Goal: Task Accomplishment & Management: Manage account settings

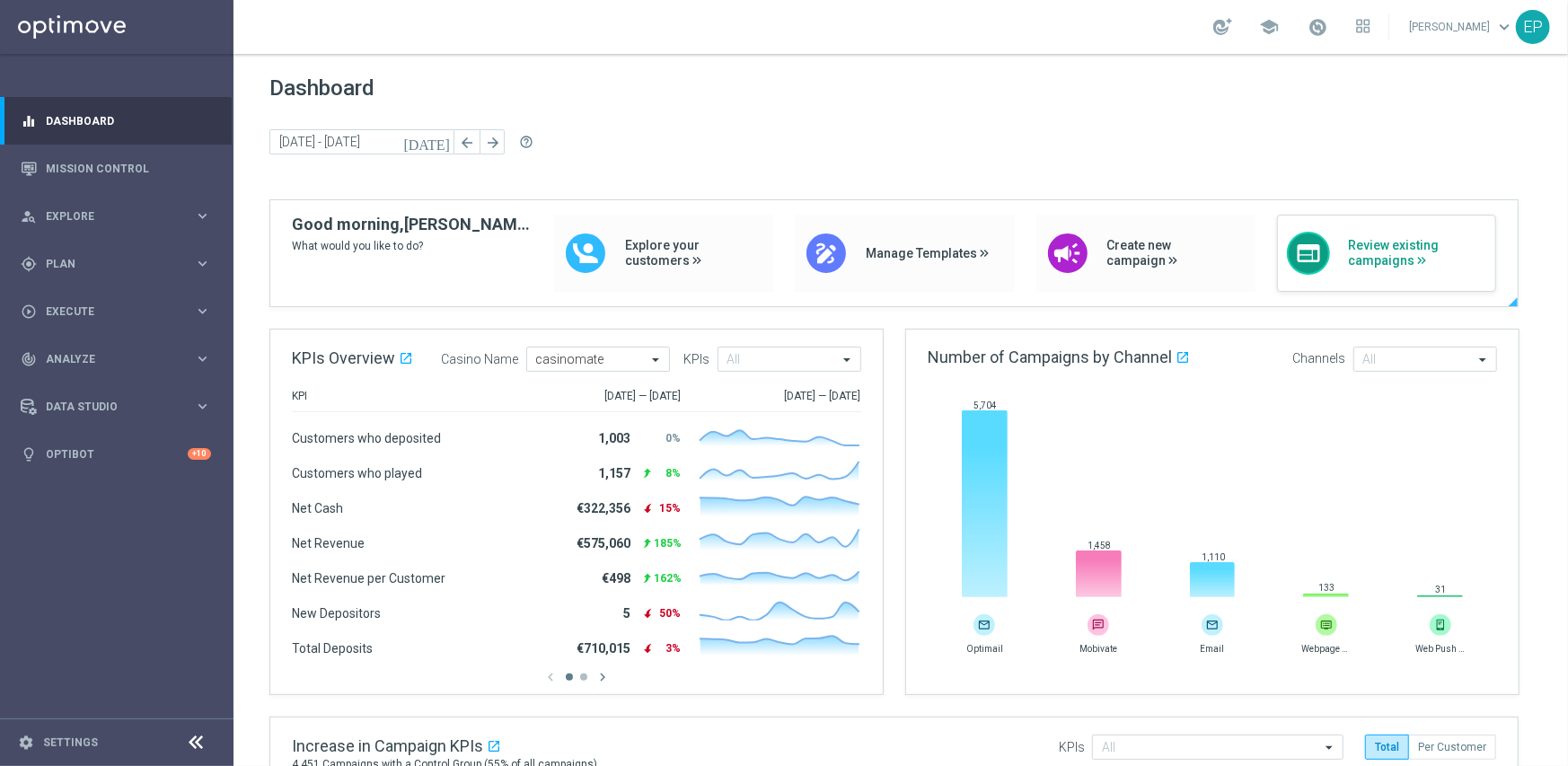
click at [1426, 250] on span "Review existing campaigns" at bounding box center [1417, 253] width 139 height 31
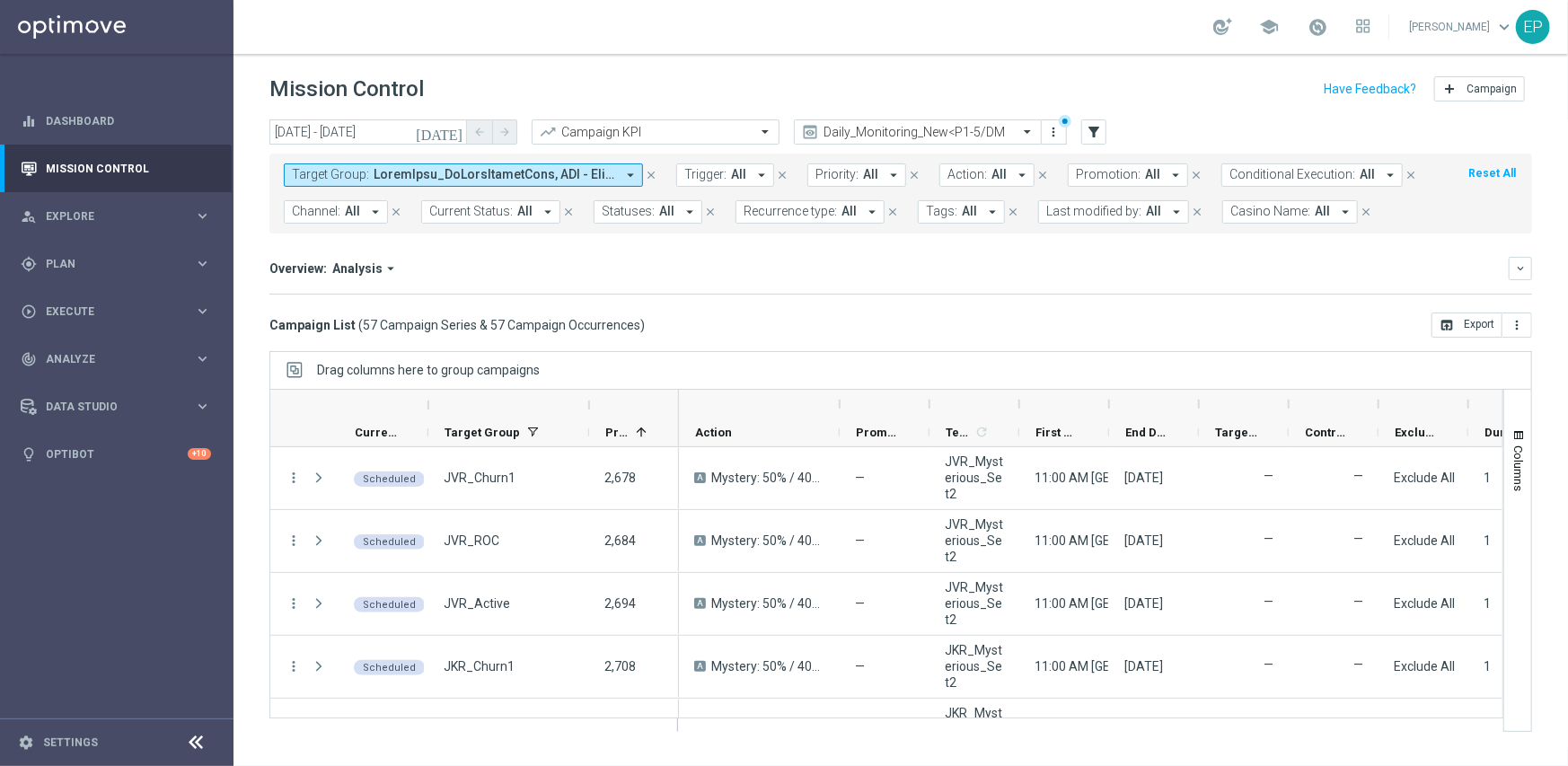
click at [192, 740] on icon at bounding box center [197, 743] width 22 height 22
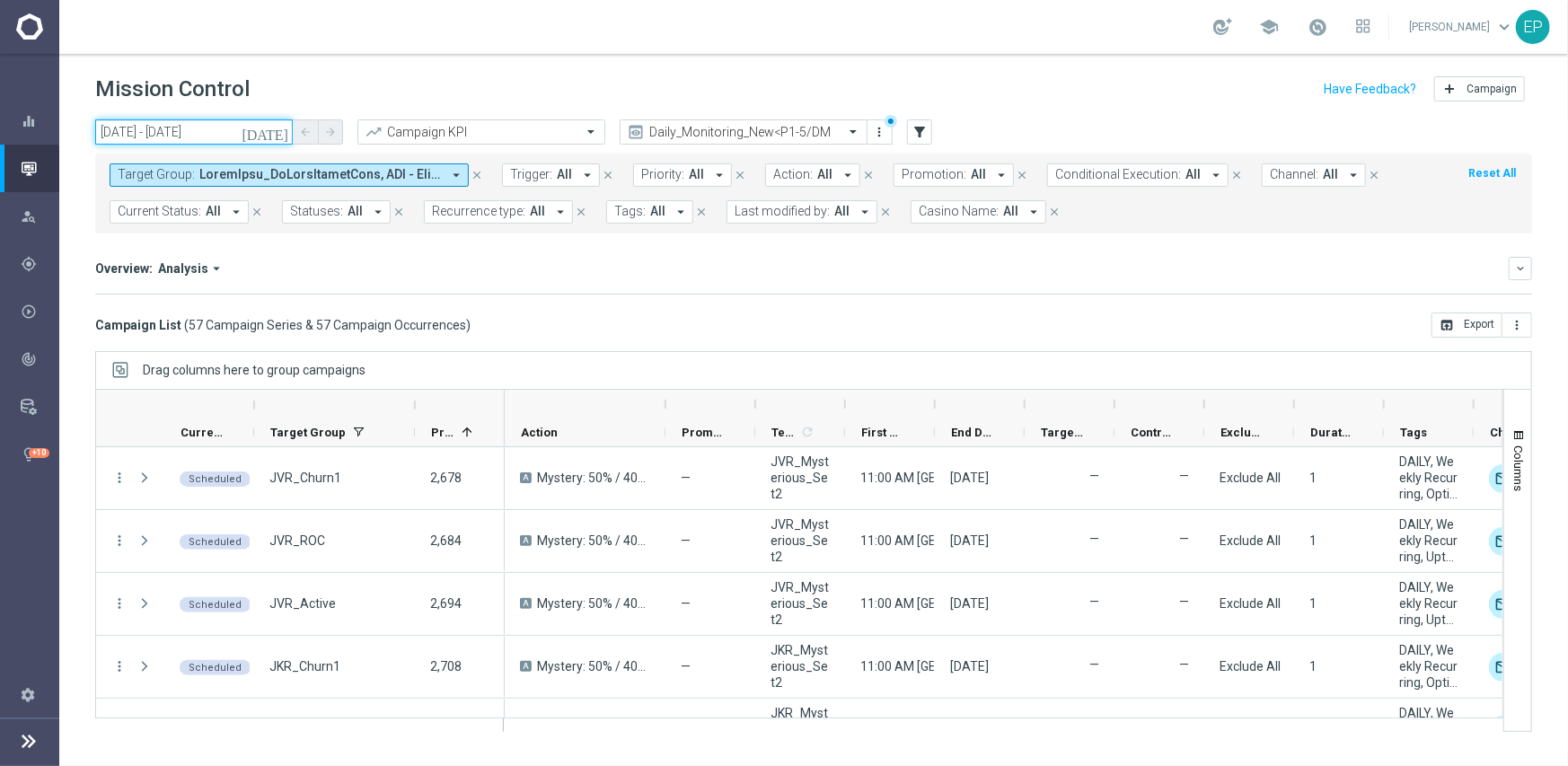
click at [190, 132] on input "08 Sep 2025 - 08 Sep 2025" at bounding box center [194, 132] width 198 height 25
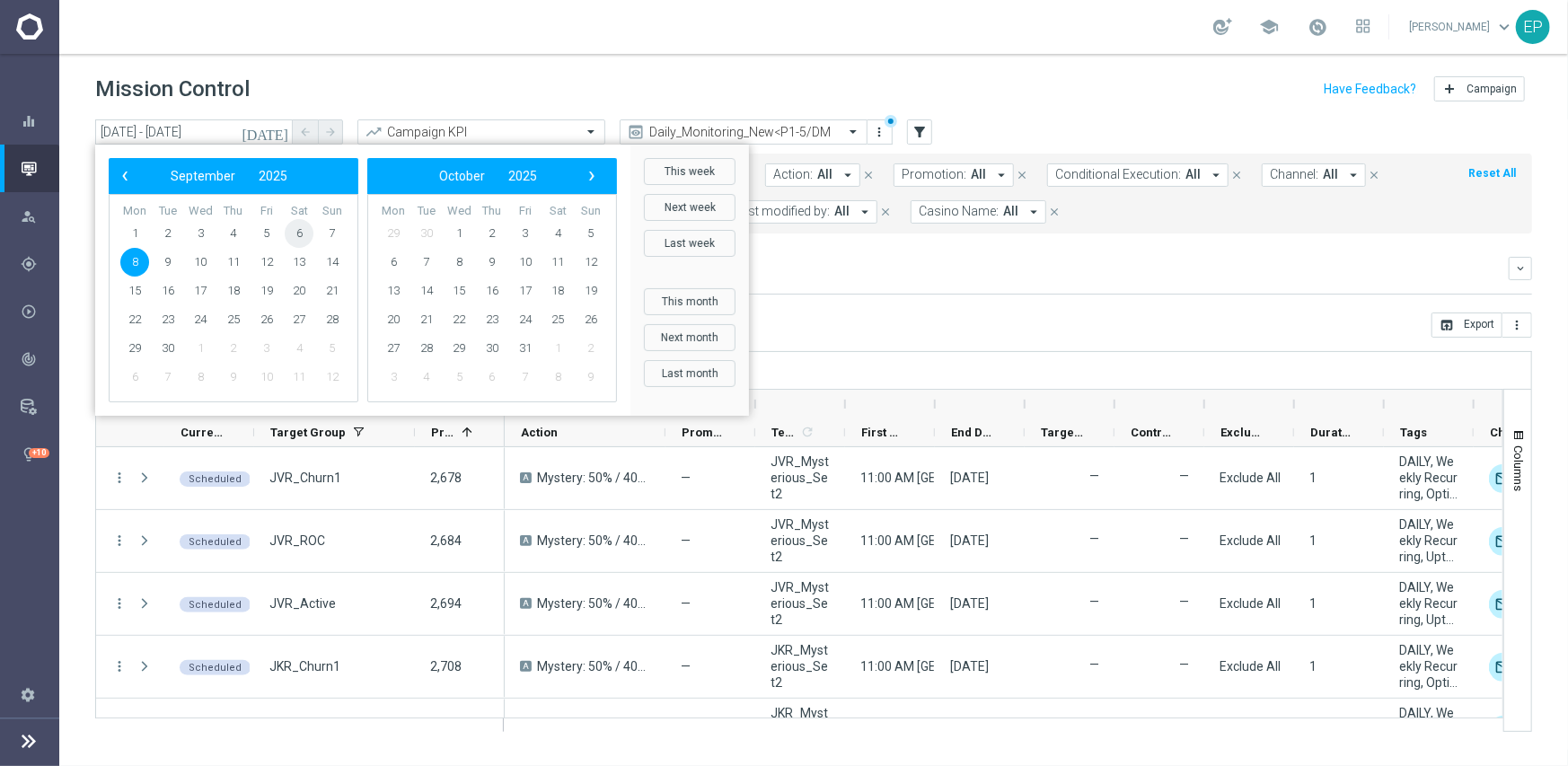
click at [297, 236] on span "6" at bounding box center [299, 233] width 29 height 29
type input "06 Sep 2025 - 06 Sep 2025"
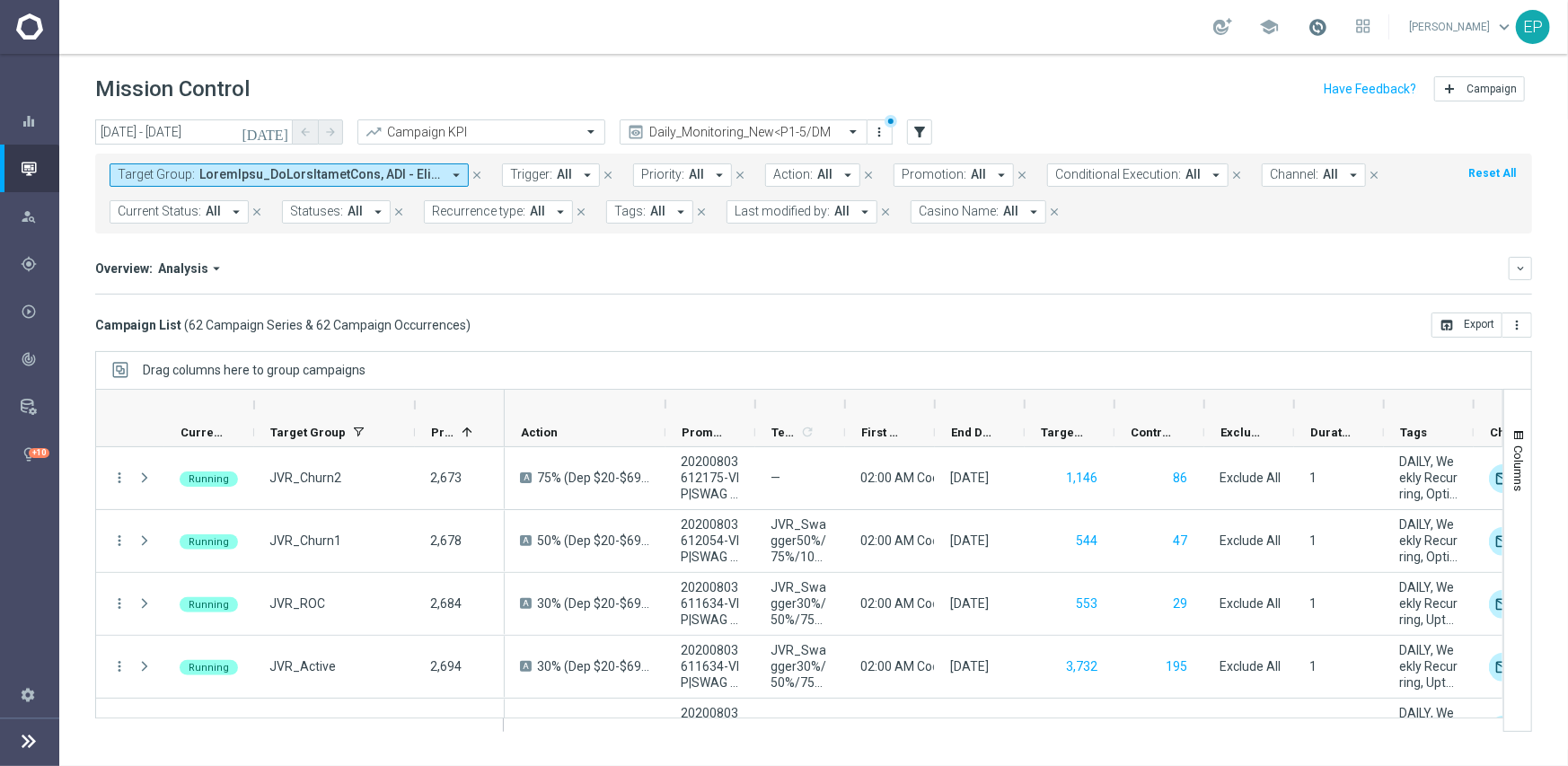
click at [1327, 22] on span at bounding box center [1317, 26] width 20 height 20
click at [1312, 262] on div "Overview: Analysis arrow_drop_down" at bounding box center [802, 268] width 1414 height 16
click at [1327, 22] on span at bounding box center [1317, 26] width 20 height 20
click at [1299, 226] on div "Target Group: arrow_drop_down close Trigger: All arrow_drop_down close Priority…" at bounding box center [813, 193] width 1437 height 80
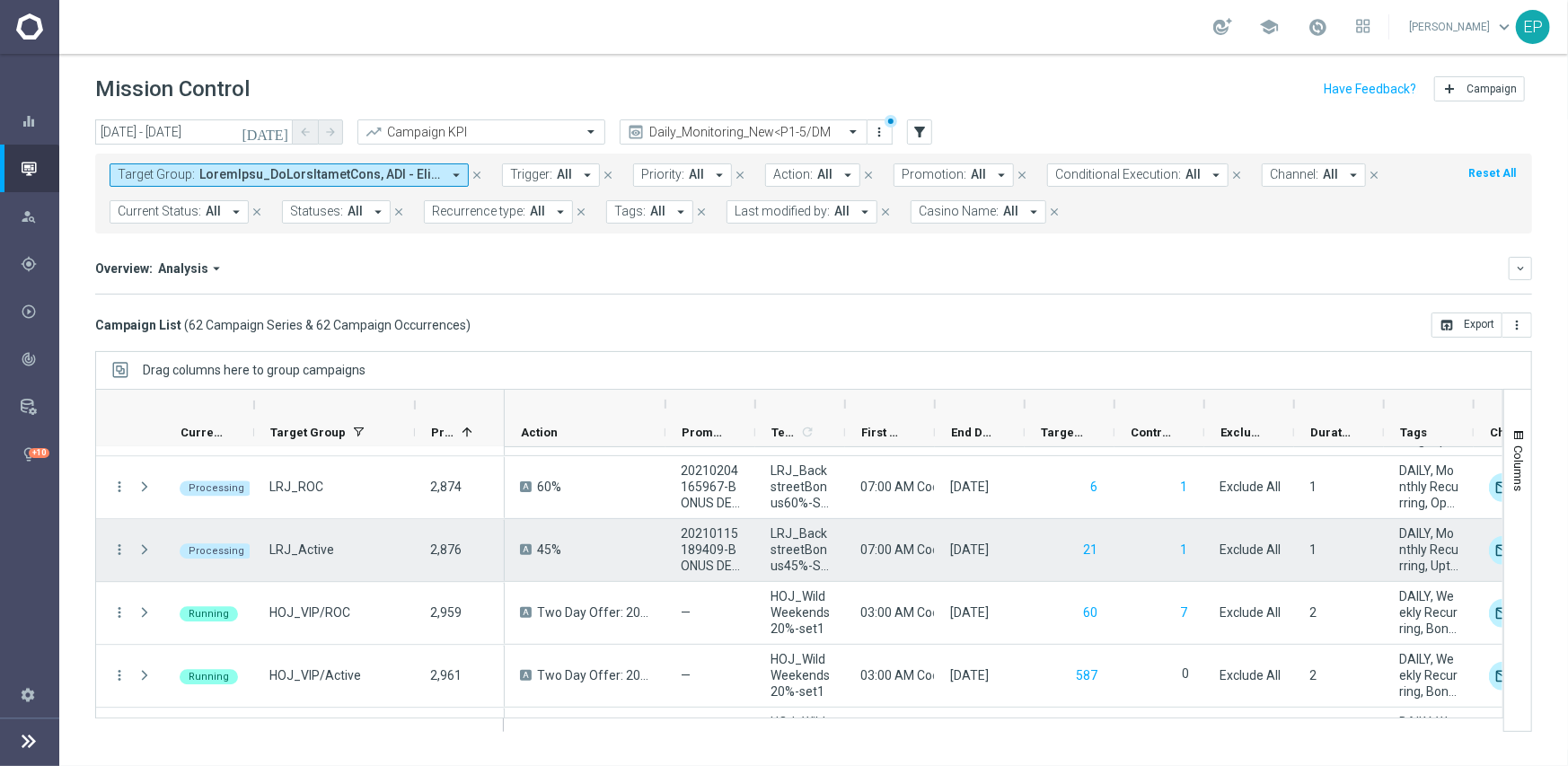
scroll to position [2646, 0]
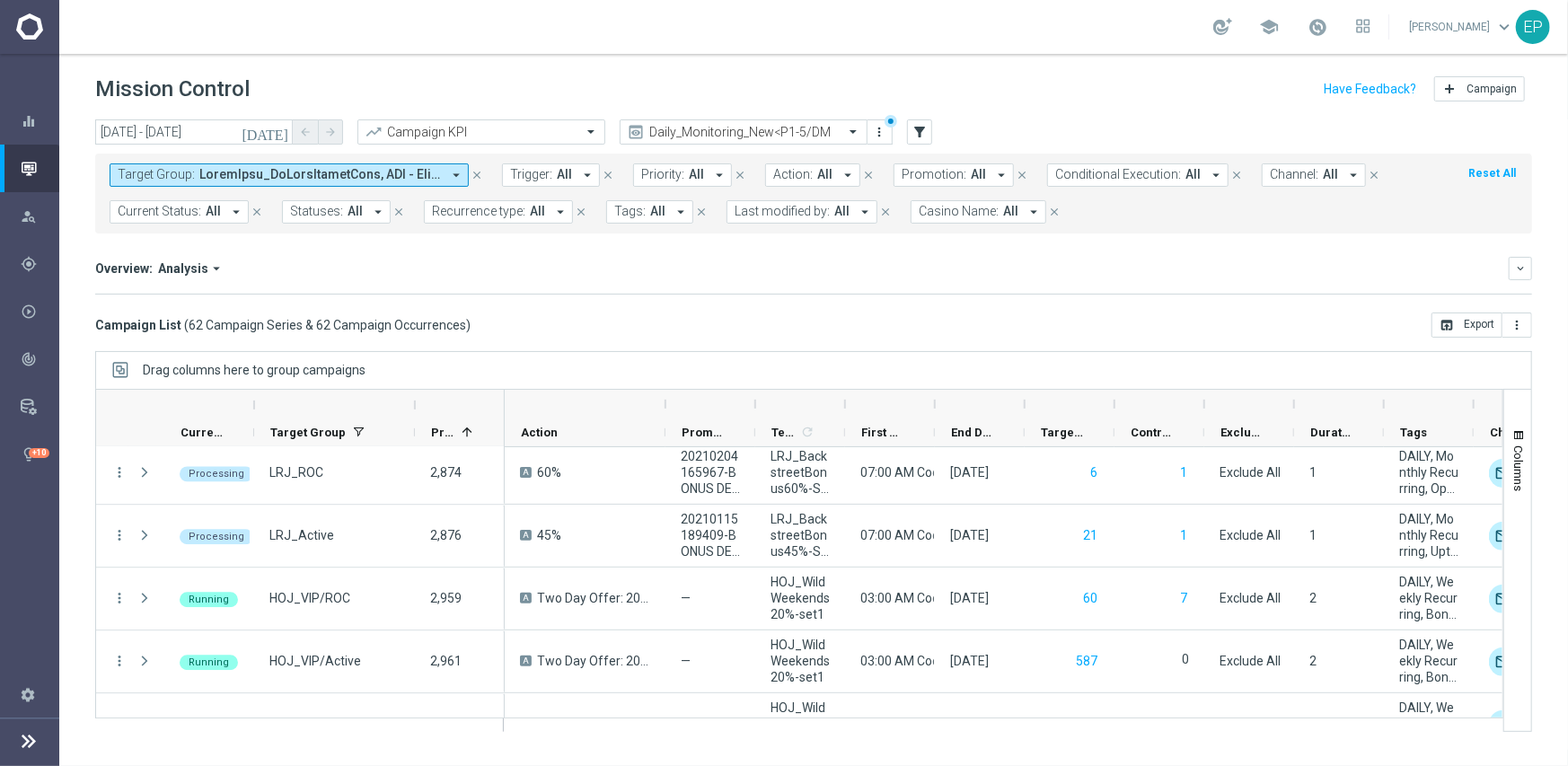
click at [1186, 381] on div "Drag columns here to group campaigns" at bounding box center [813, 370] width 1437 height 37
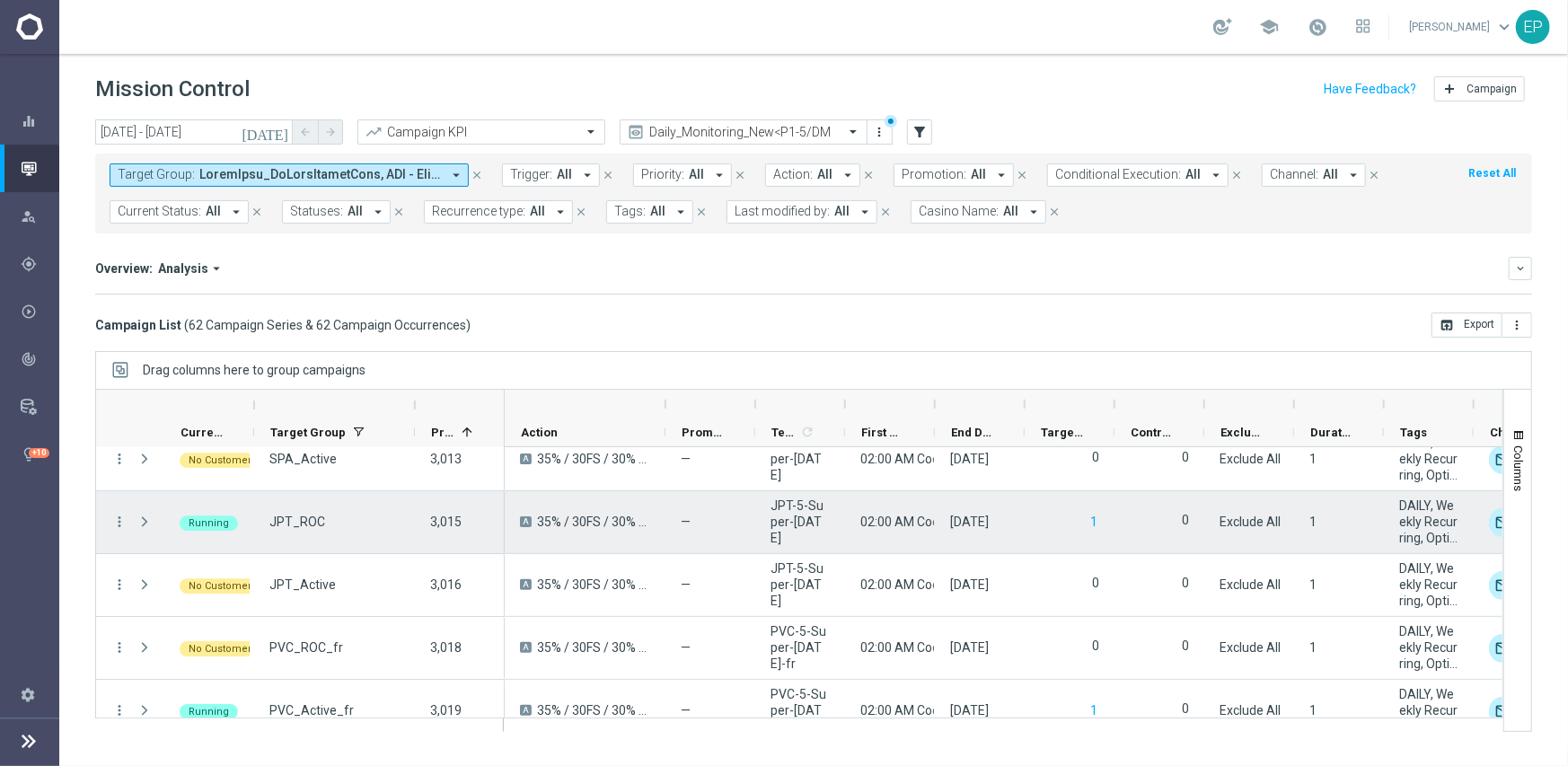
scroll to position [3628, 0]
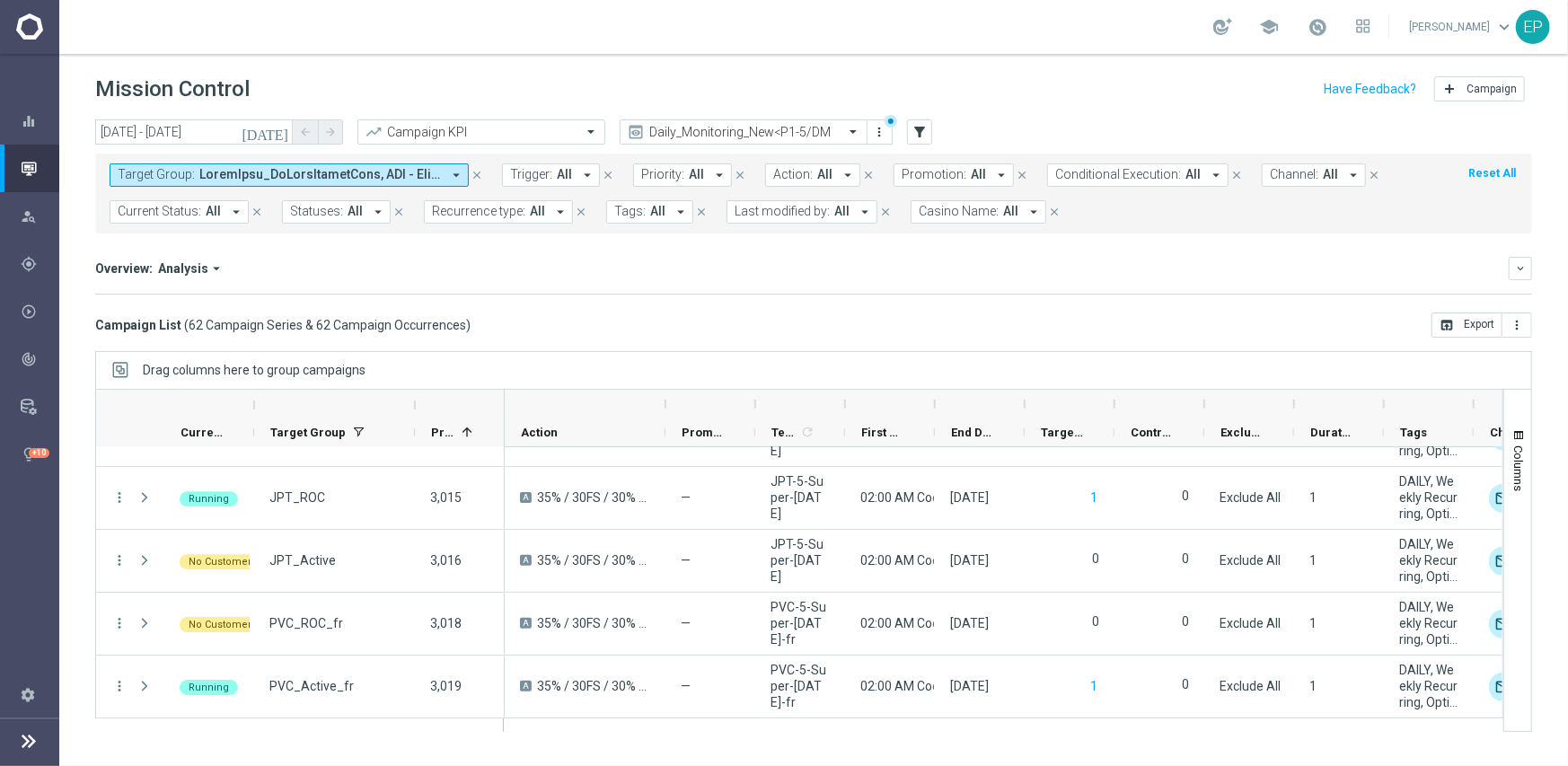
click at [1059, 301] on mini-dashboard "Overview: Analysis arrow_drop_down keyboard_arrow_down Increase In Total Deposi…" at bounding box center [813, 273] width 1437 height 79
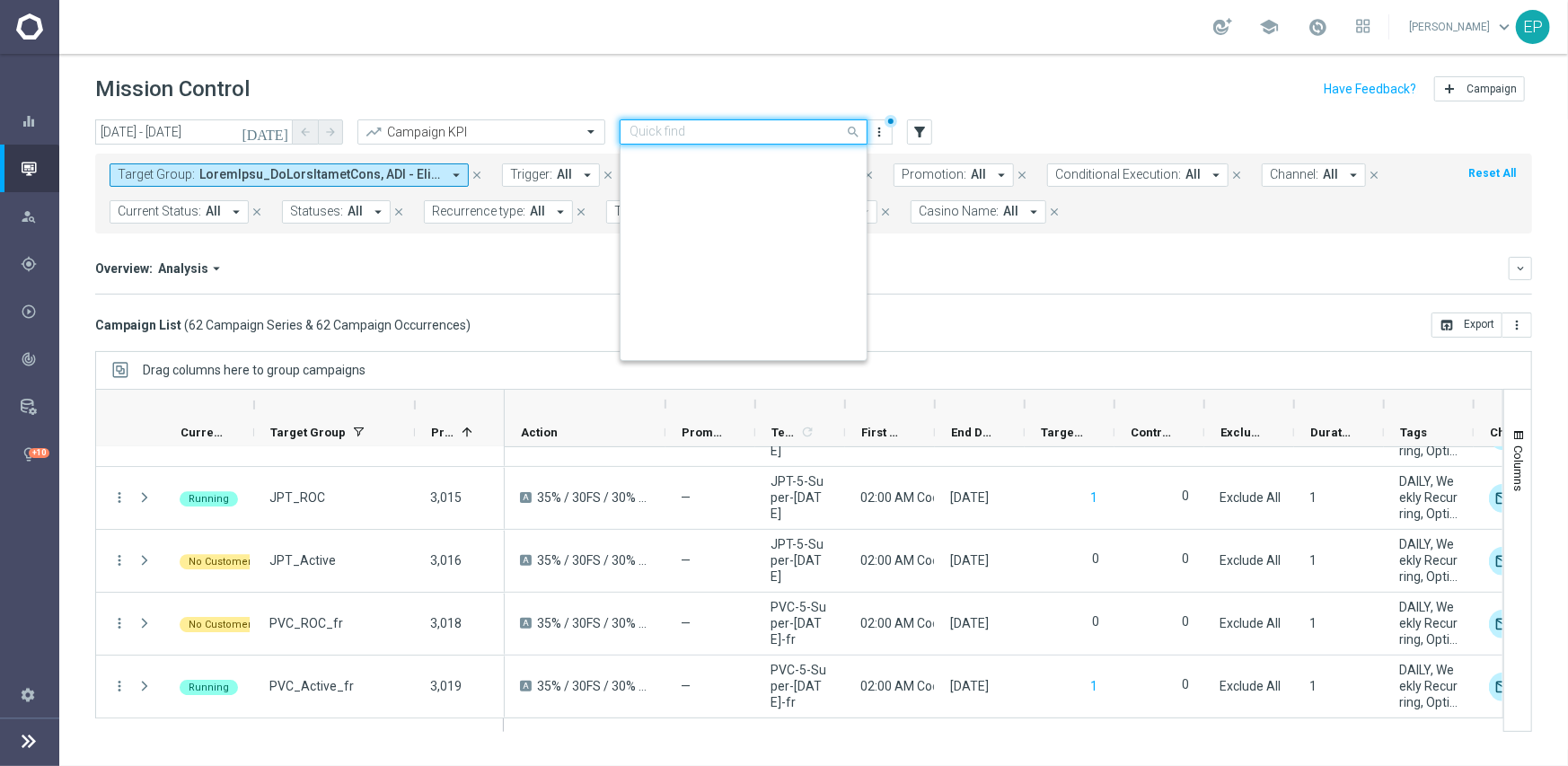
click at [815, 120] on div "Quick find Daily_Monitoring_New<P1-5/DM" at bounding box center [743, 132] width 248 height 25
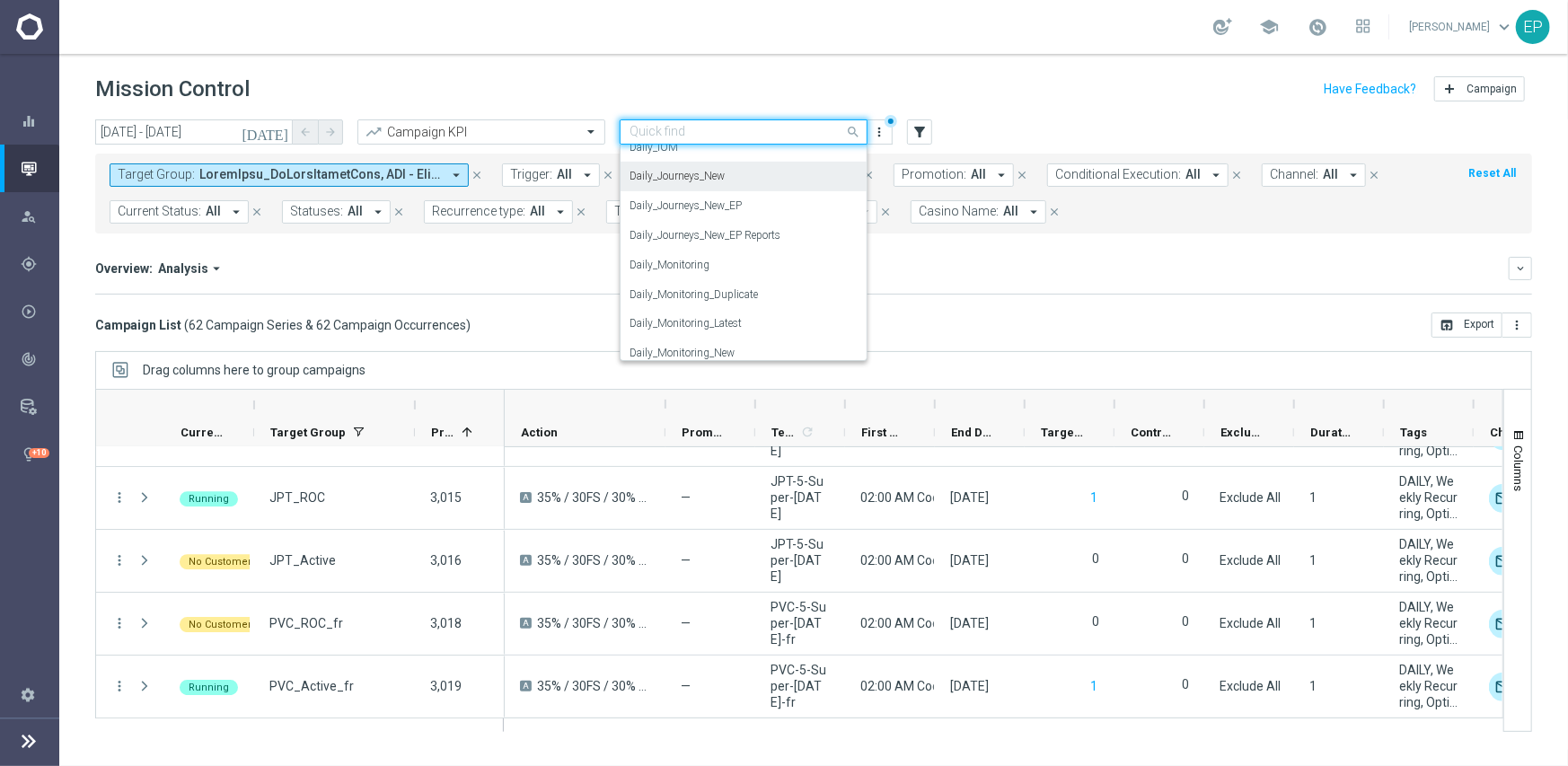
scroll to position [472, 0]
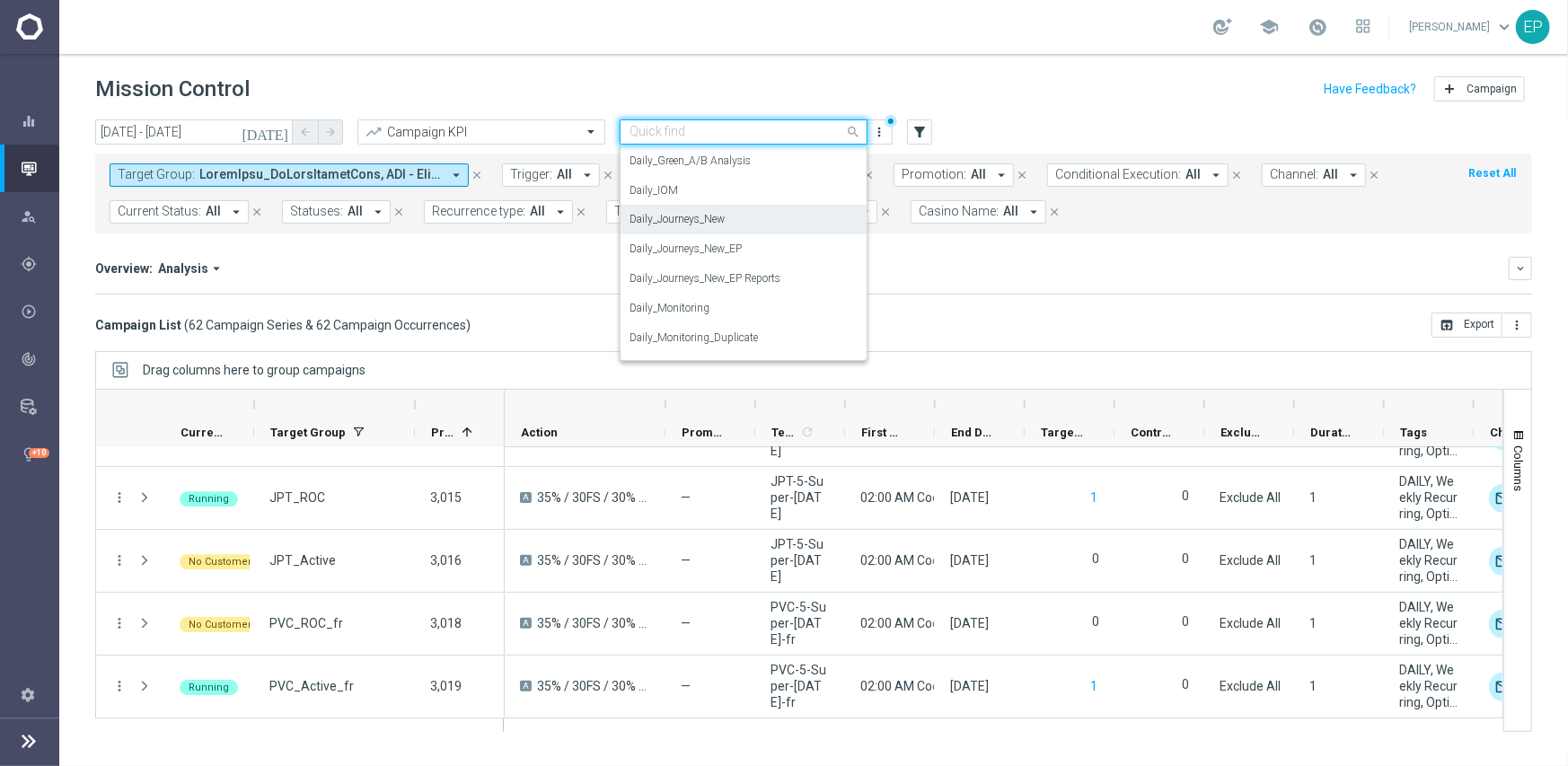
click at [751, 213] on div "Daily_Journeys_New" at bounding box center [744, 220] width 228 height 30
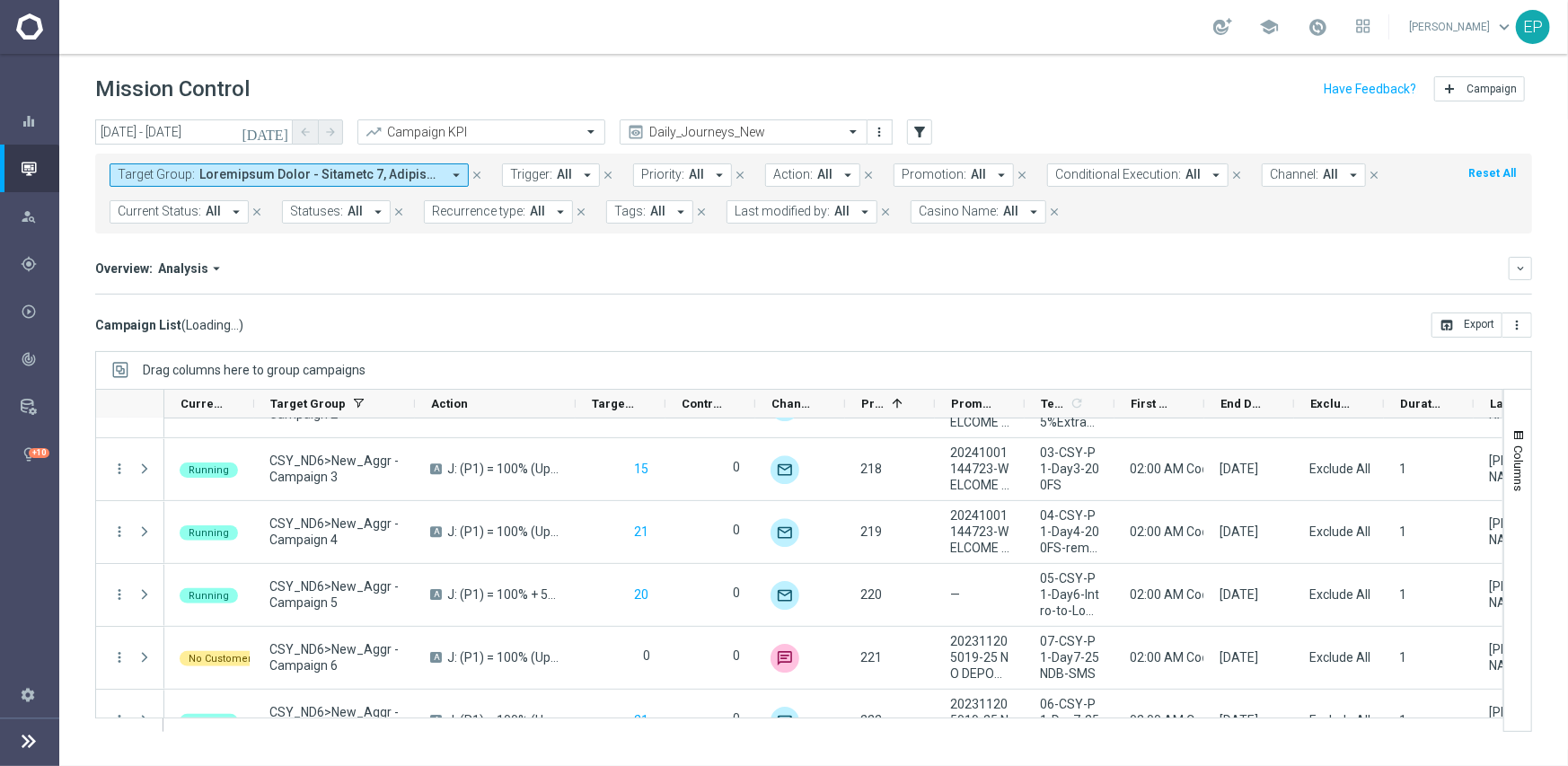
scroll to position [3594, 0]
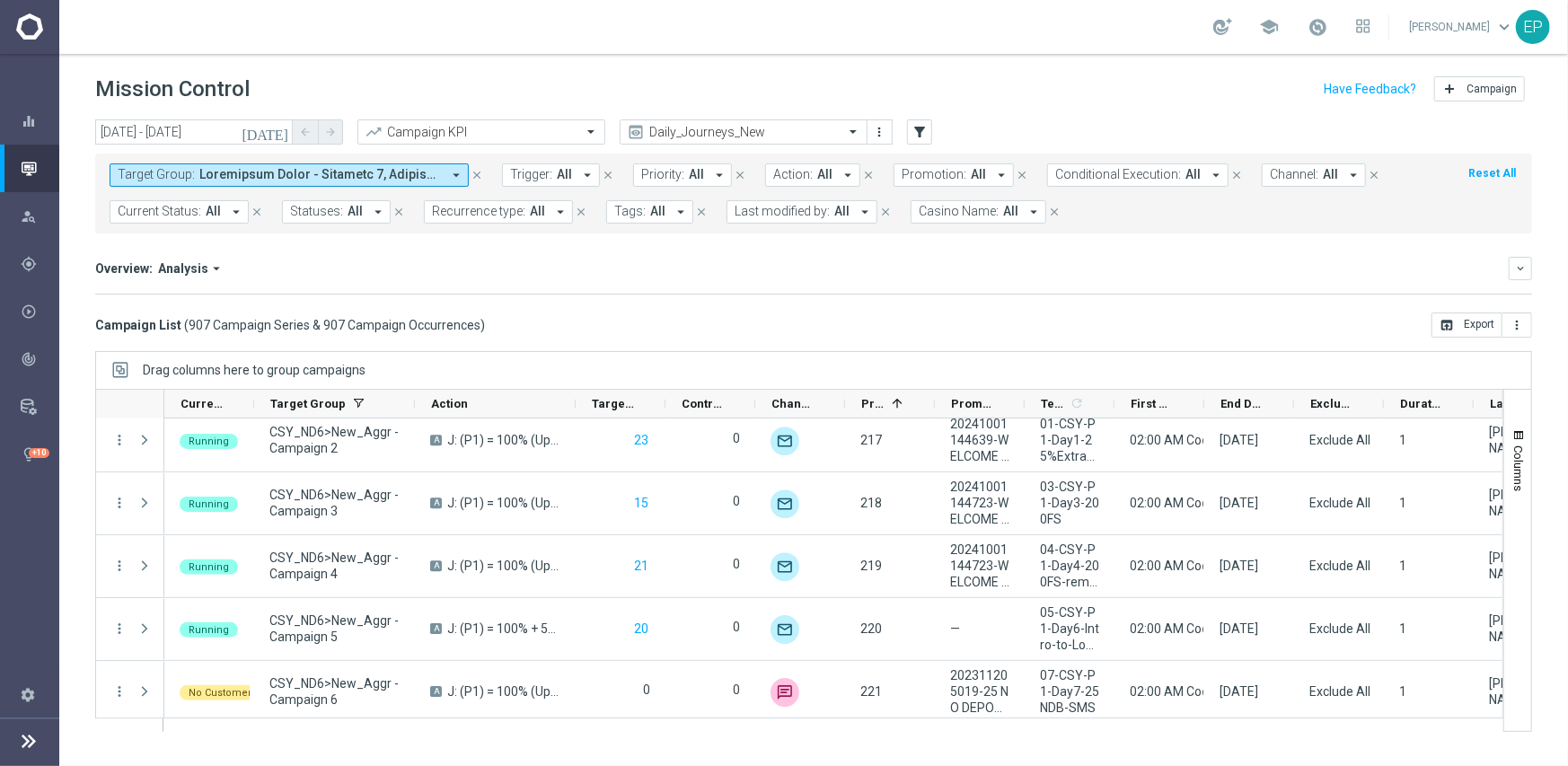
click at [184, 211] on span "Current Status:" at bounding box center [159, 212] width 83 height 15
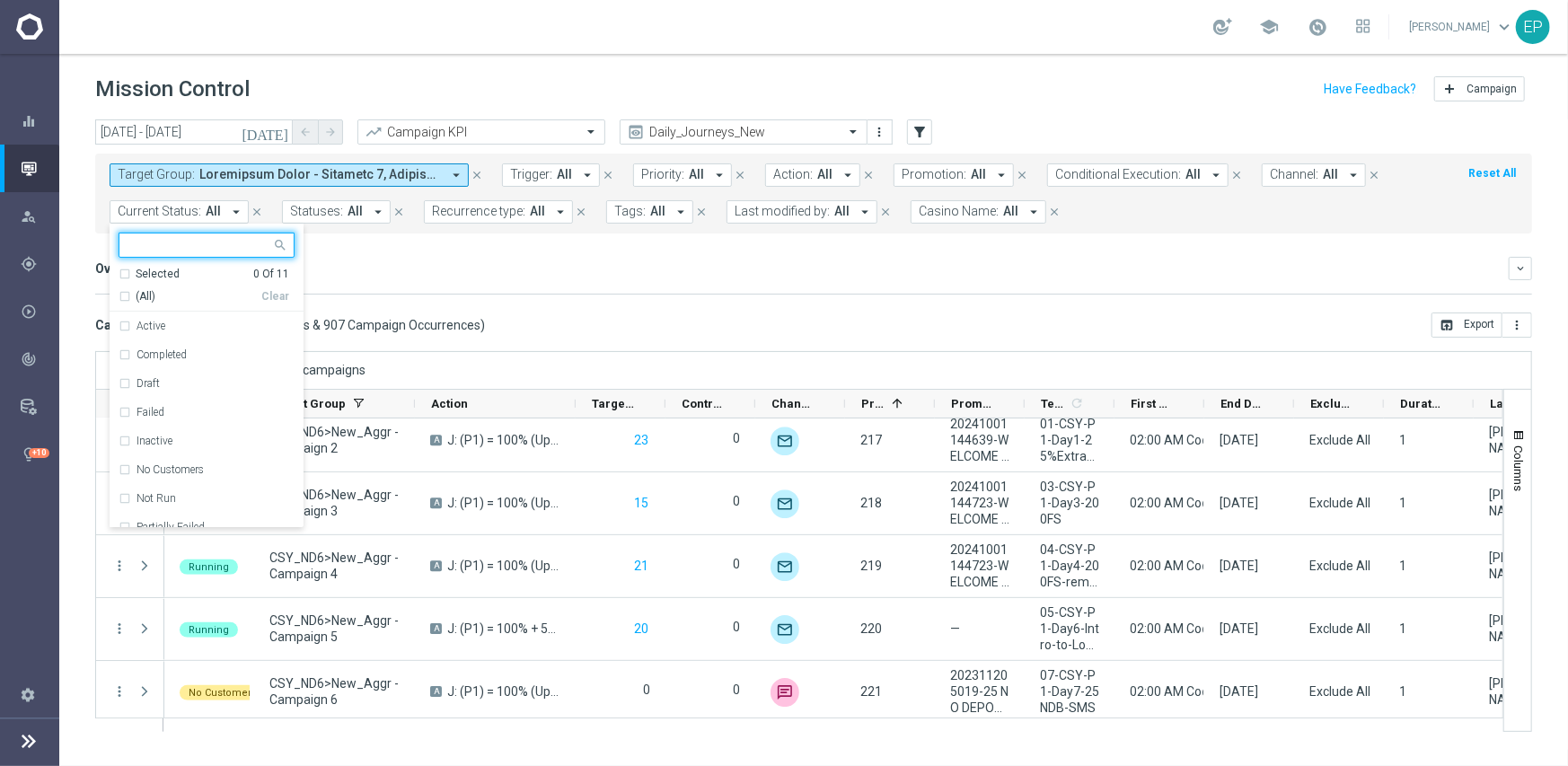
click at [173, 290] on div "(All)" at bounding box center [190, 297] width 143 height 15
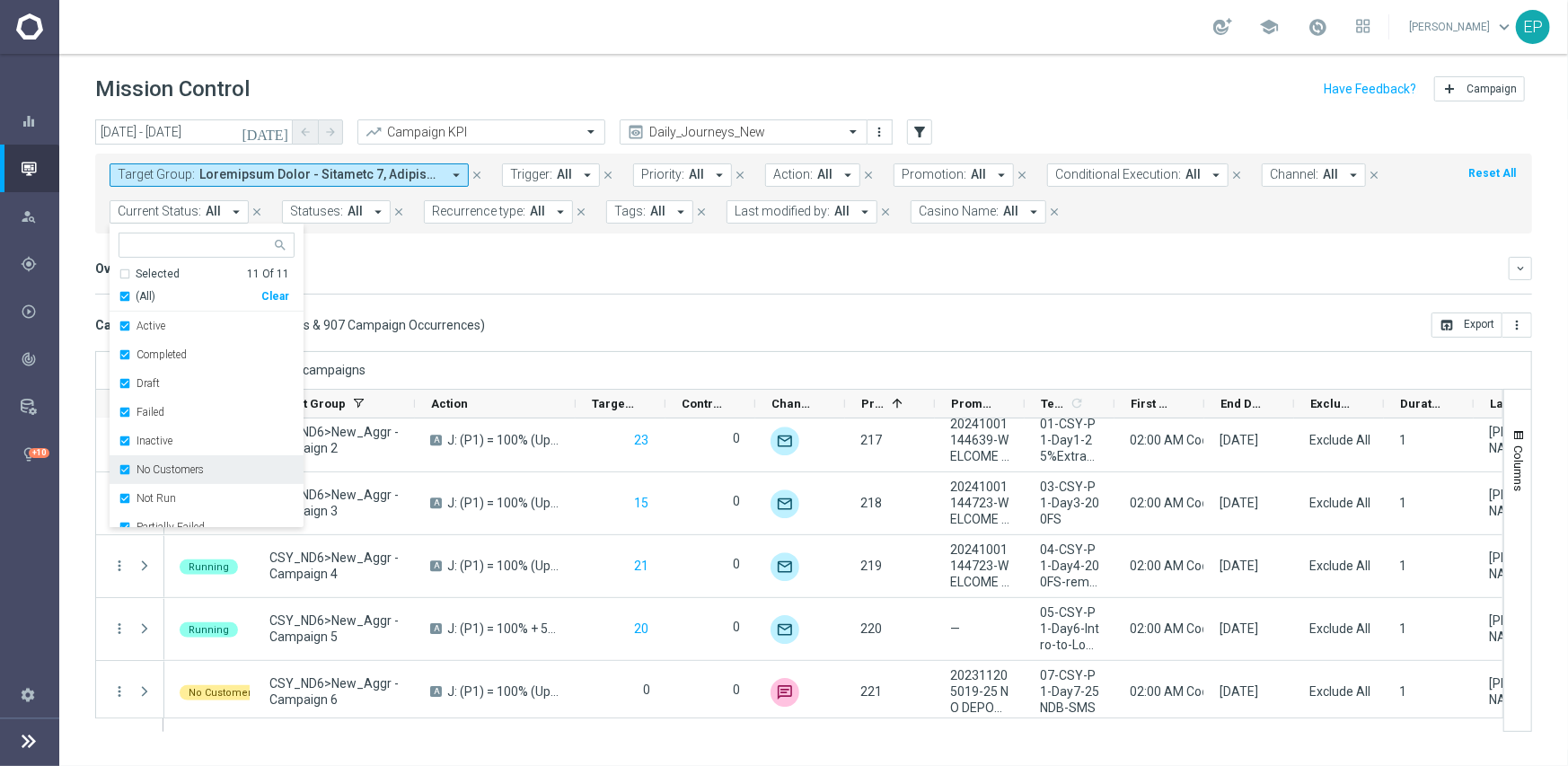
click at [185, 468] on label "No Customers" at bounding box center [170, 470] width 67 height 11
click at [183, 498] on div "Running" at bounding box center [215, 495] width 158 height 11
click at [583, 351] on div "Drag columns here to group campaigns" at bounding box center [813, 370] width 1437 height 37
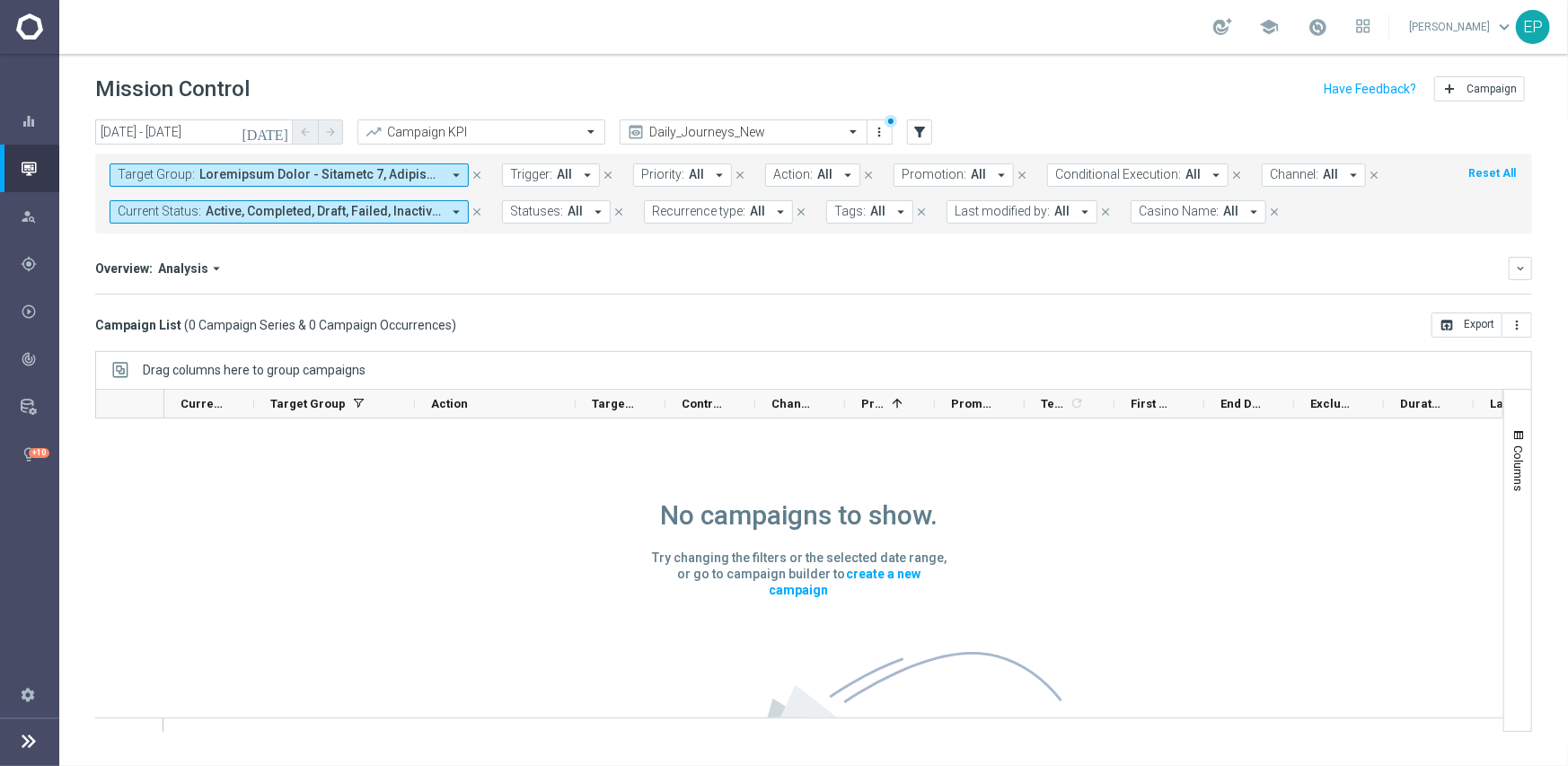
scroll to position [0, 0]
